Goal: Information Seeking & Learning: Learn about a topic

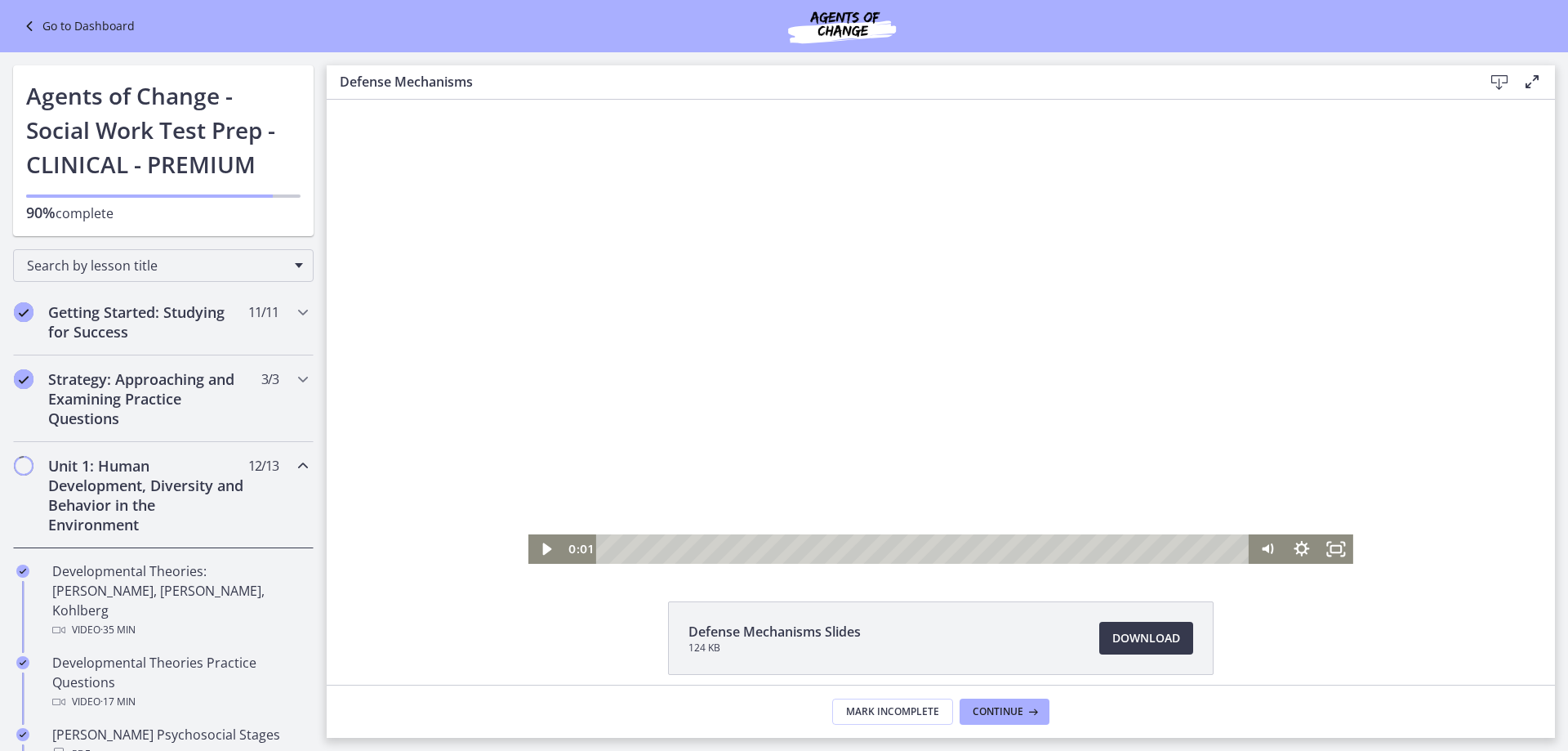
scroll to position [654, 0]
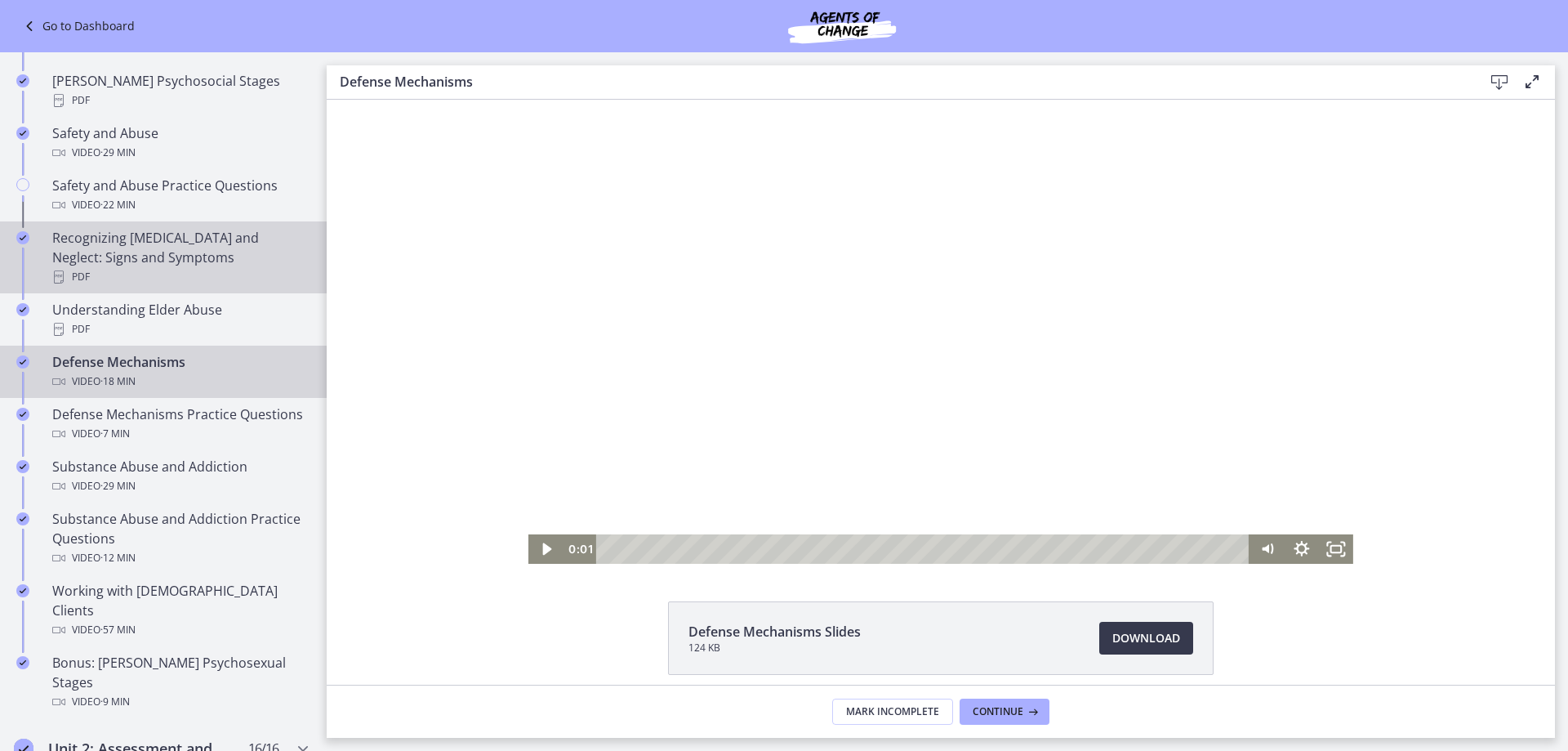
click at [191, 235] on div "Recognizing [MEDICAL_DATA] and Neglect: Signs and Symptoms PDF" at bounding box center [179, 257] width 255 height 59
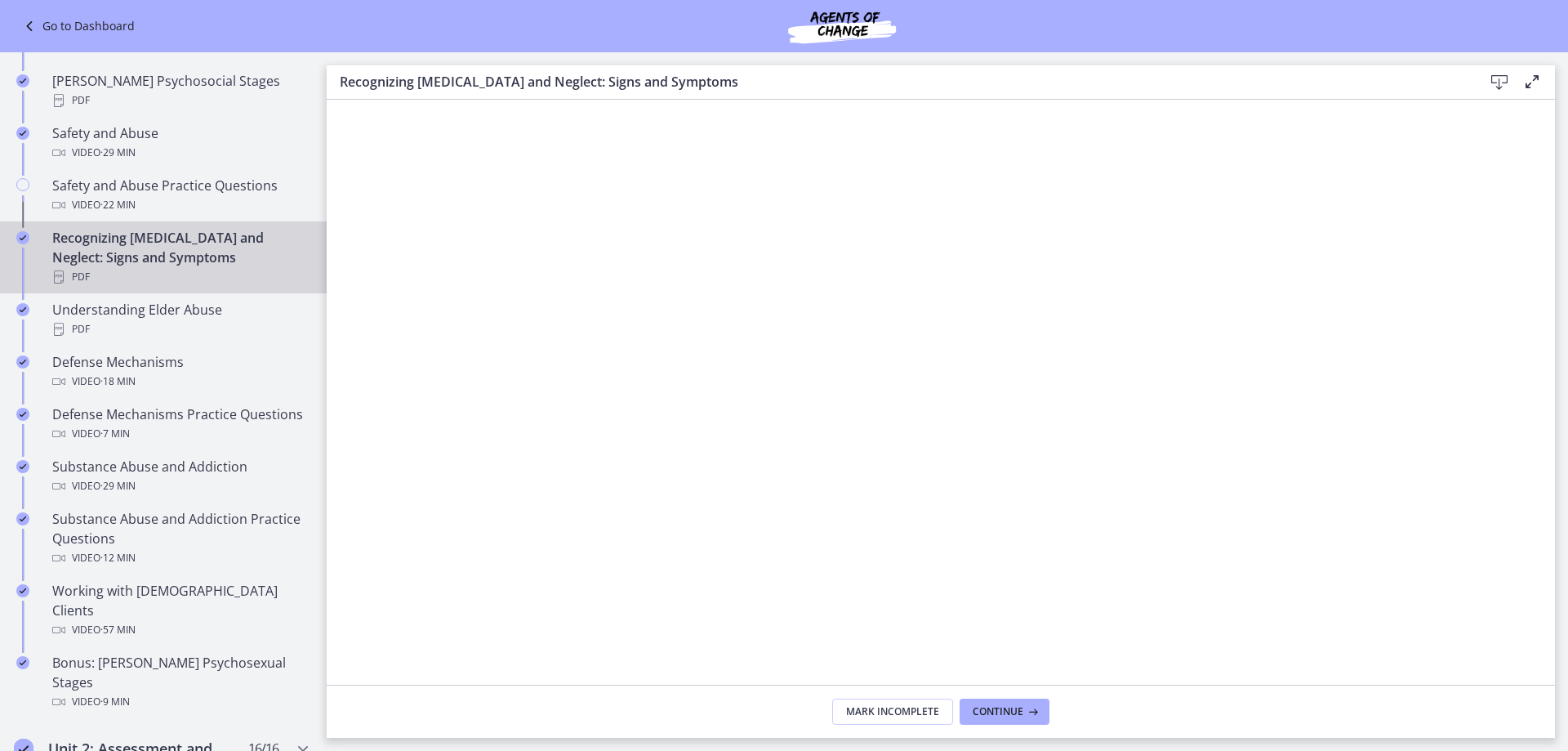
click at [1493, 78] on icon at bounding box center [1499, 82] width 19 height 19
click at [100, 320] on div "PDF" at bounding box center [179, 329] width 255 height 19
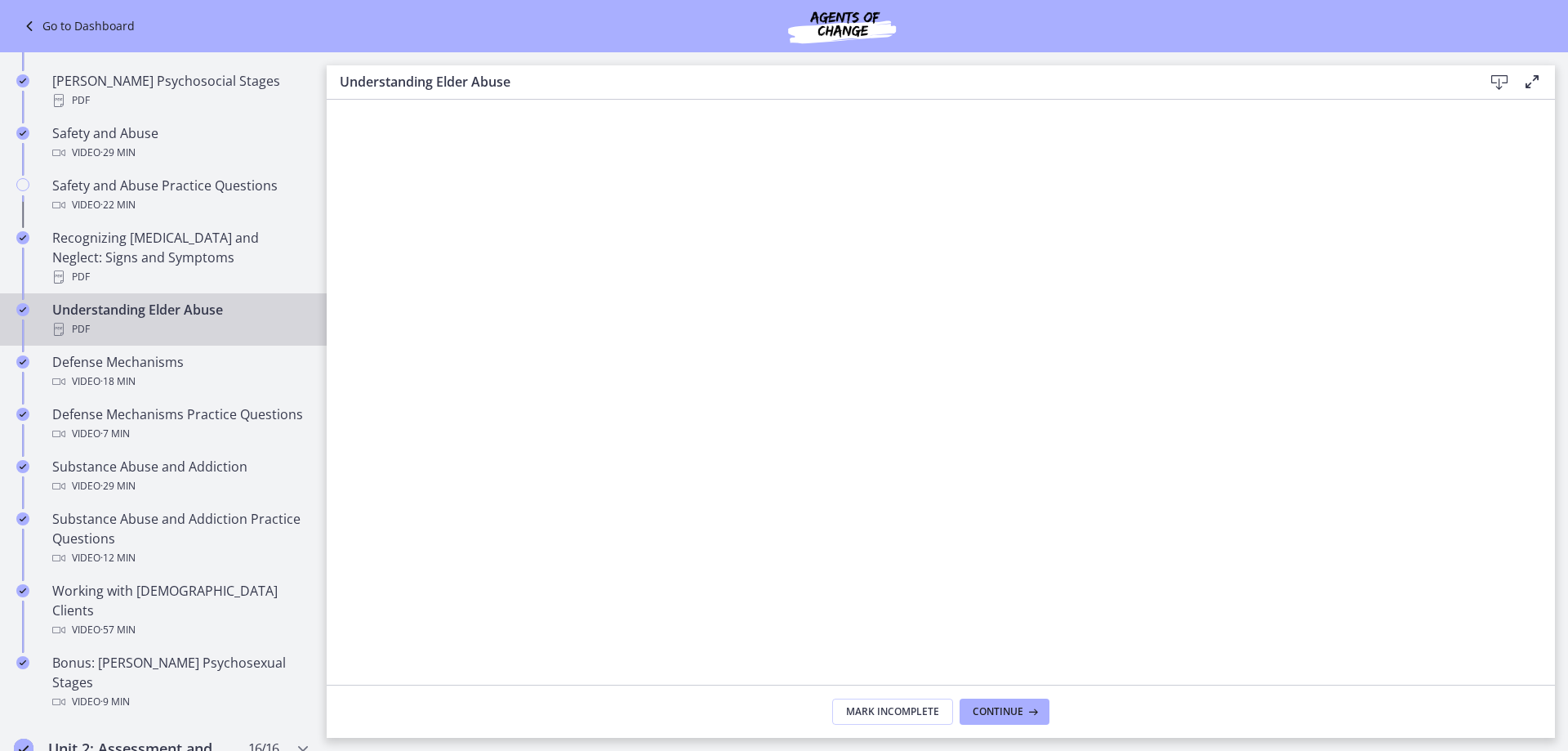
drag, startPoint x: 258, startPoint y: 286, endPoint x: 1493, endPoint y: 77, distance: 1252.6
click at [1493, 78] on icon at bounding box center [1499, 82] width 19 height 19
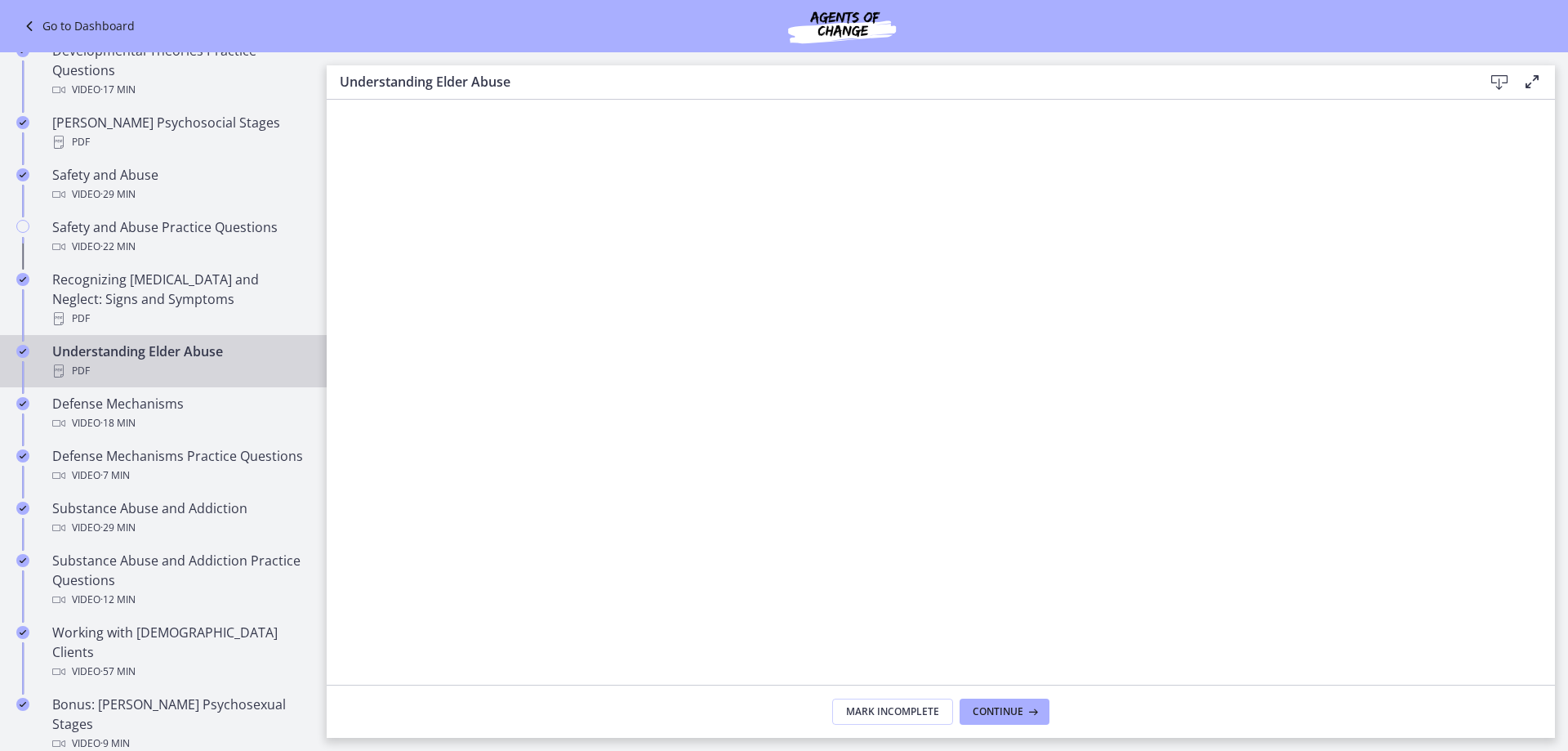
scroll to position [572, 0]
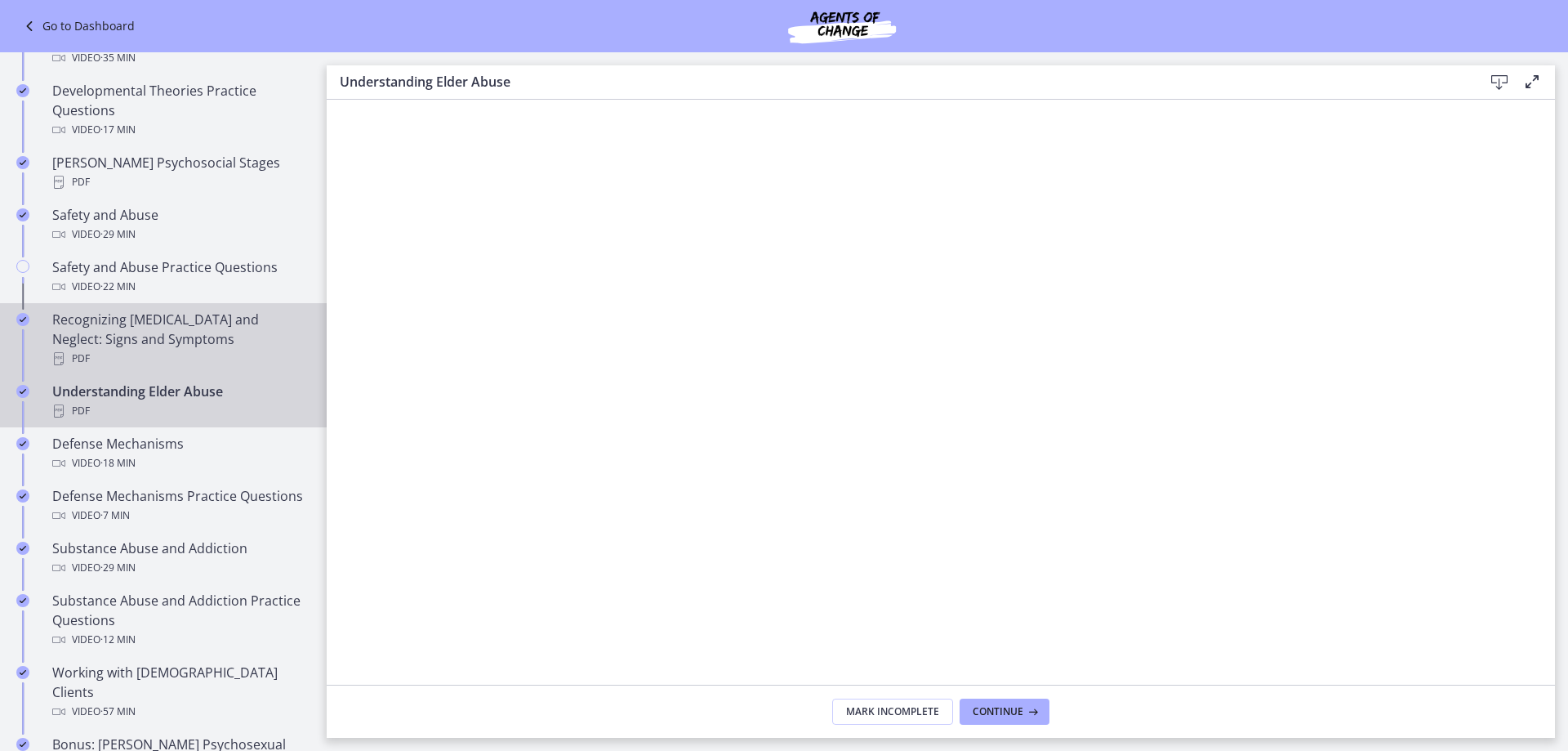
click at [126, 329] on div "Recognizing [MEDICAL_DATA] and Neglect: Signs and Symptoms PDF" at bounding box center [179, 339] width 255 height 59
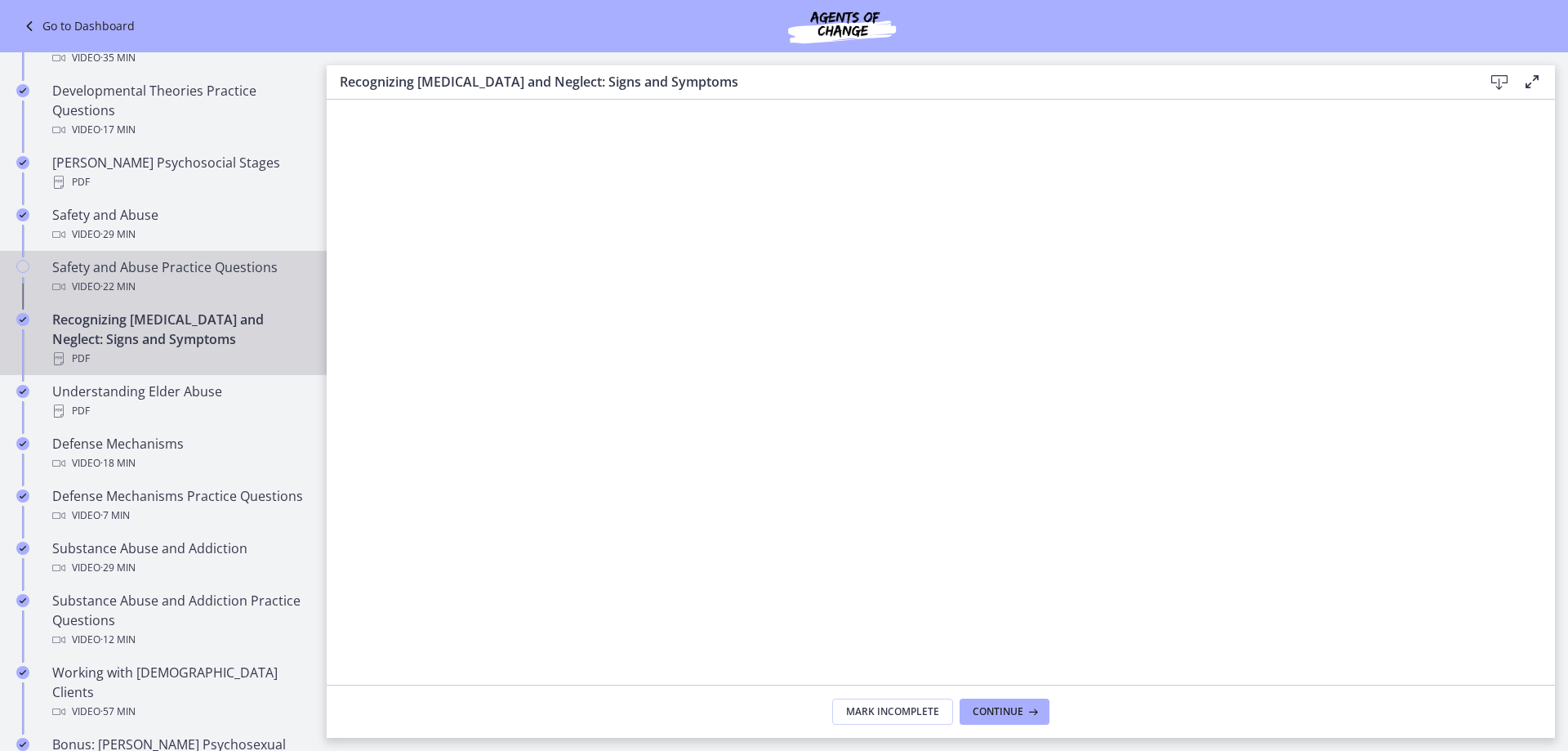
click at [148, 277] on div "Video · 22 min" at bounding box center [179, 287] width 255 height 19
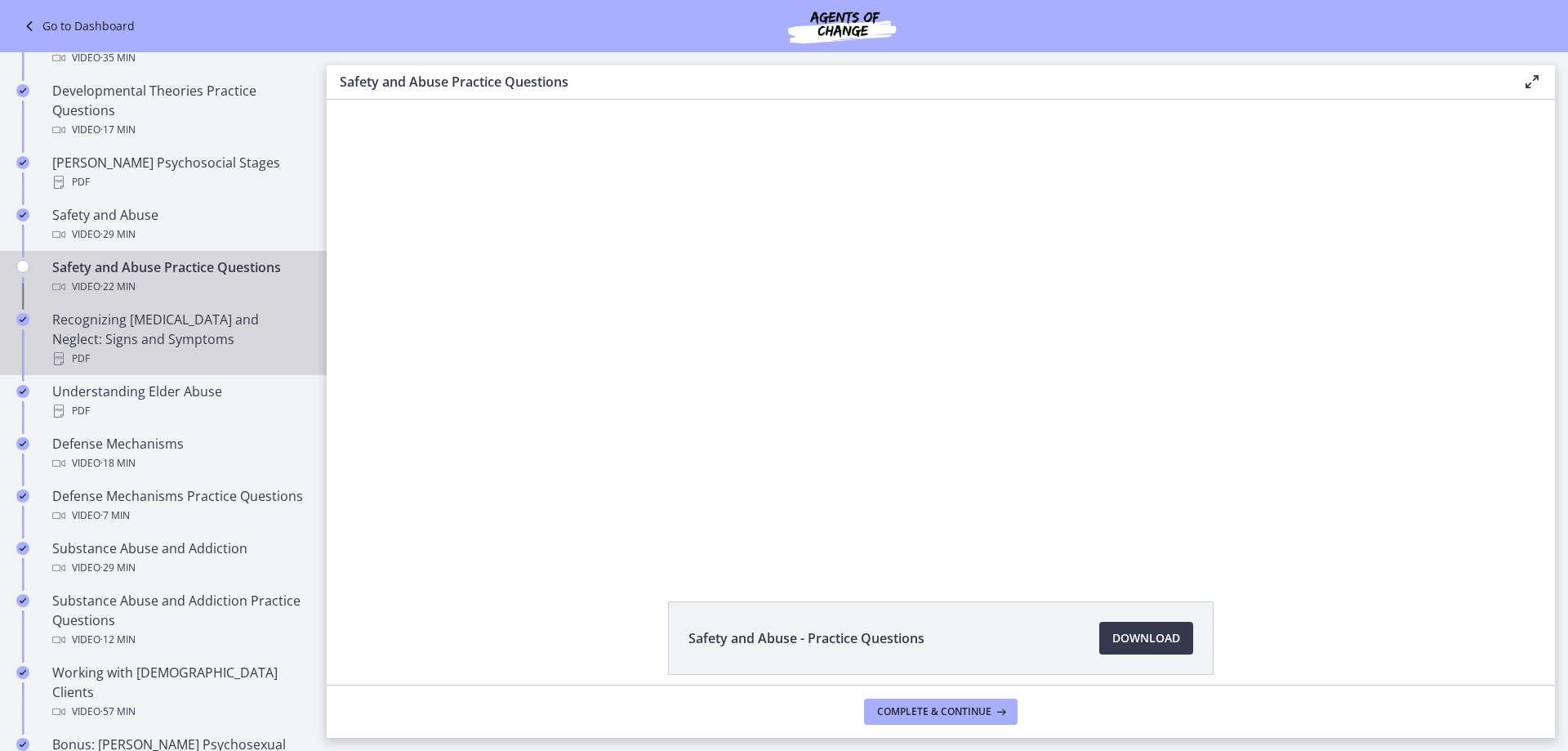
click at [184, 322] on div "Recognizing [MEDICAL_DATA] and Neglect: Signs and Symptoms PDF" at bounding box center [179, 339] width 255 height 59
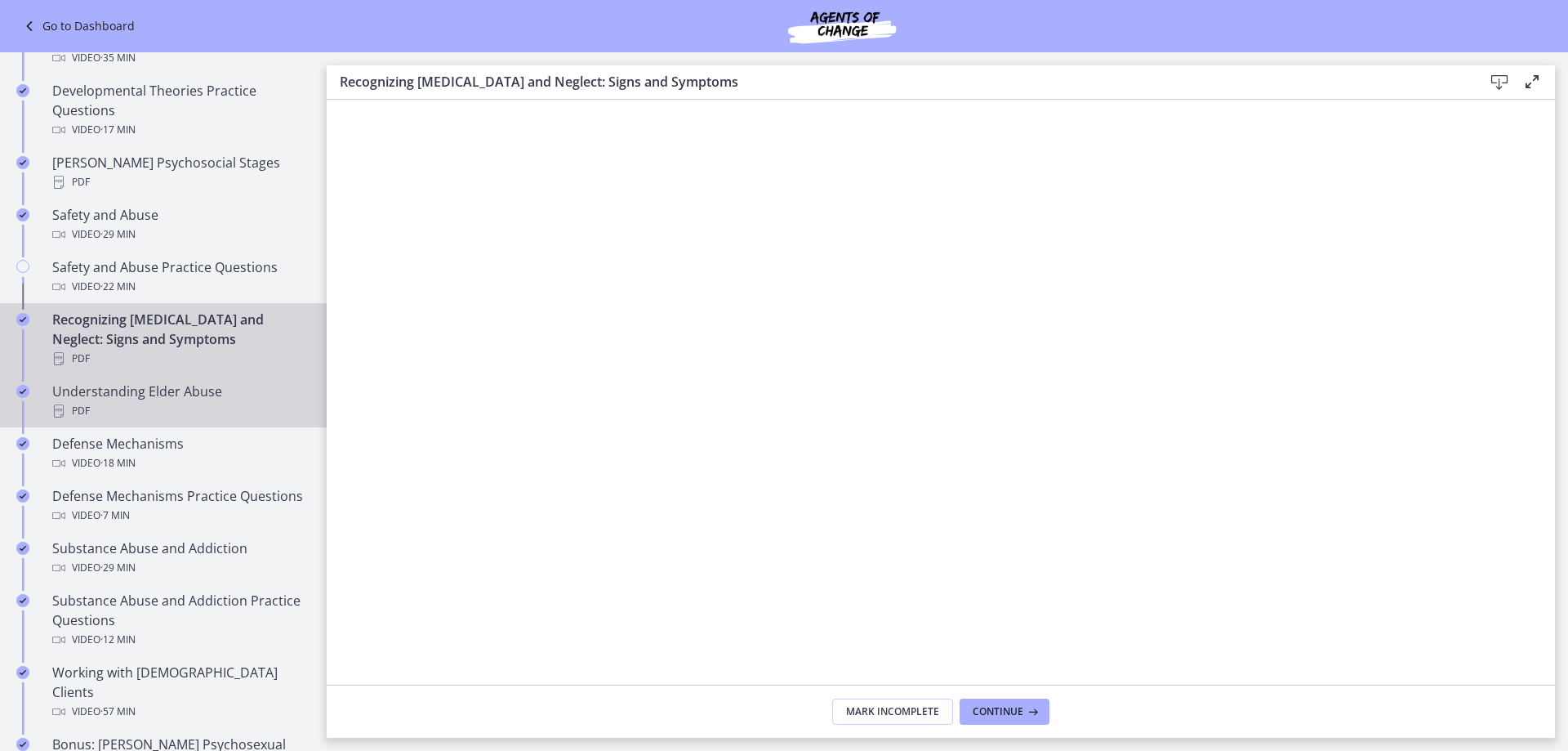
click at [196, 382] on div "Understanding Elder Abuse PDF" at bounding box center [179, 401] width 255 height 39
